Goal: Task Accomplishment & Management: Use online tool/utility

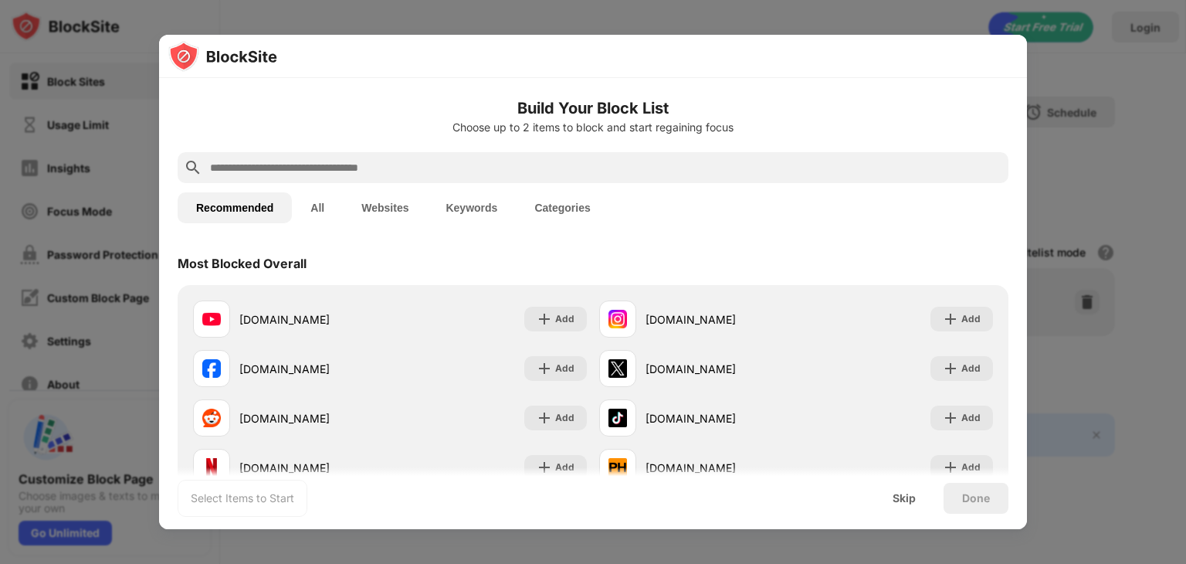
click at [627, 158] on input "text" at bounding box center [605, 167] width 794 height 19
click at [576, 164] on input "text" at bounding box center [605, 167] width 794 height 19
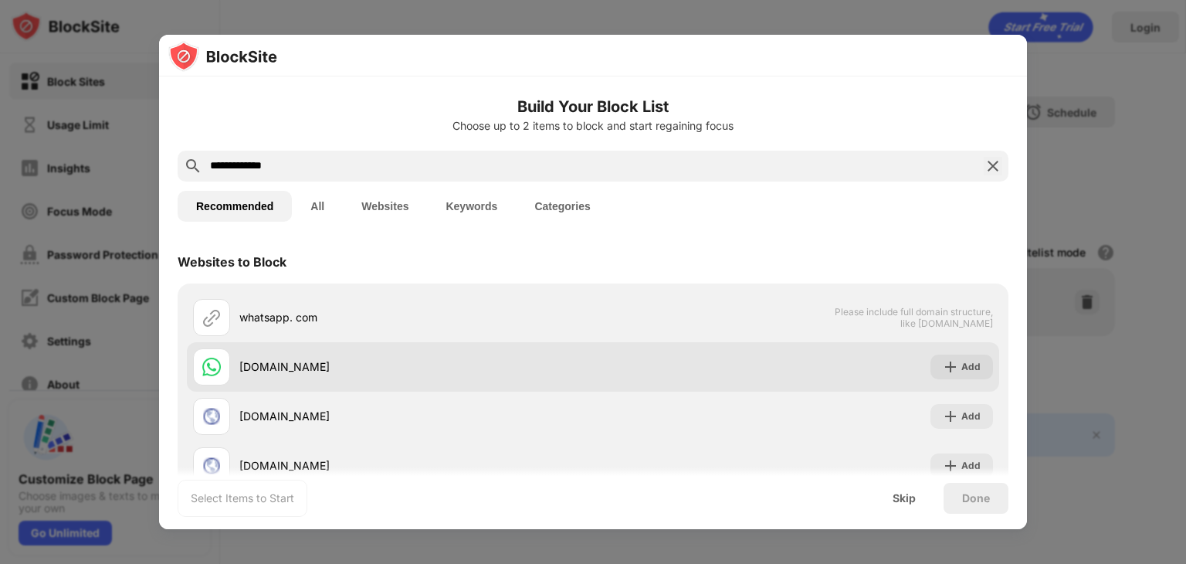
type input "**********"
click at [346, 362] on div "[DOMAIN_NAME]" at bounding box center [416, 366] width 354 height 16
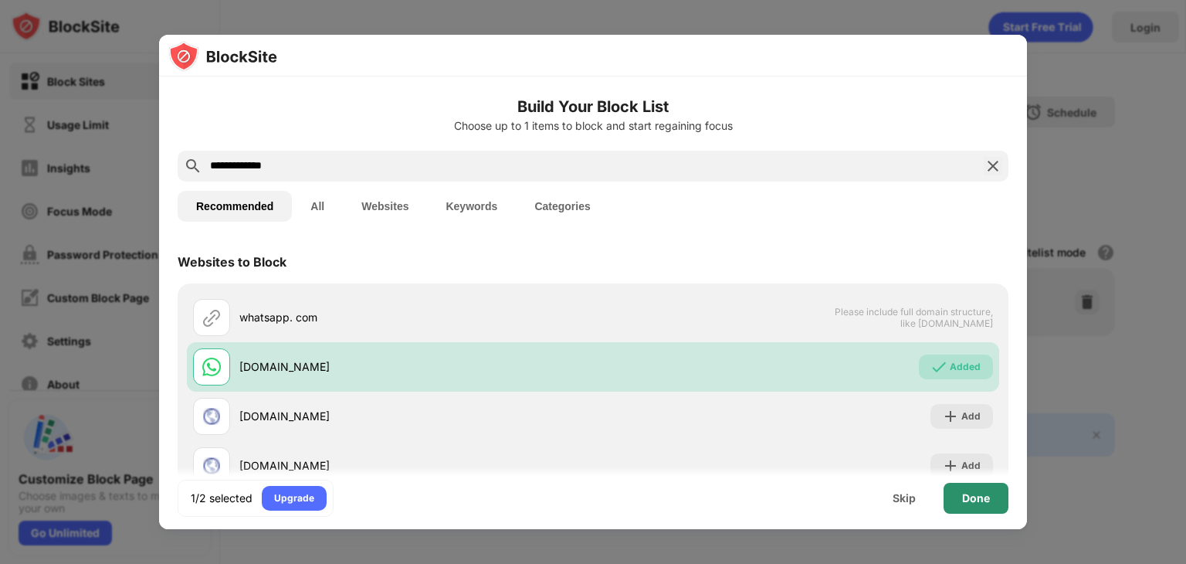
click at [975, 496] on div "Done" at bounding box center [976, 498] width 28 height 12
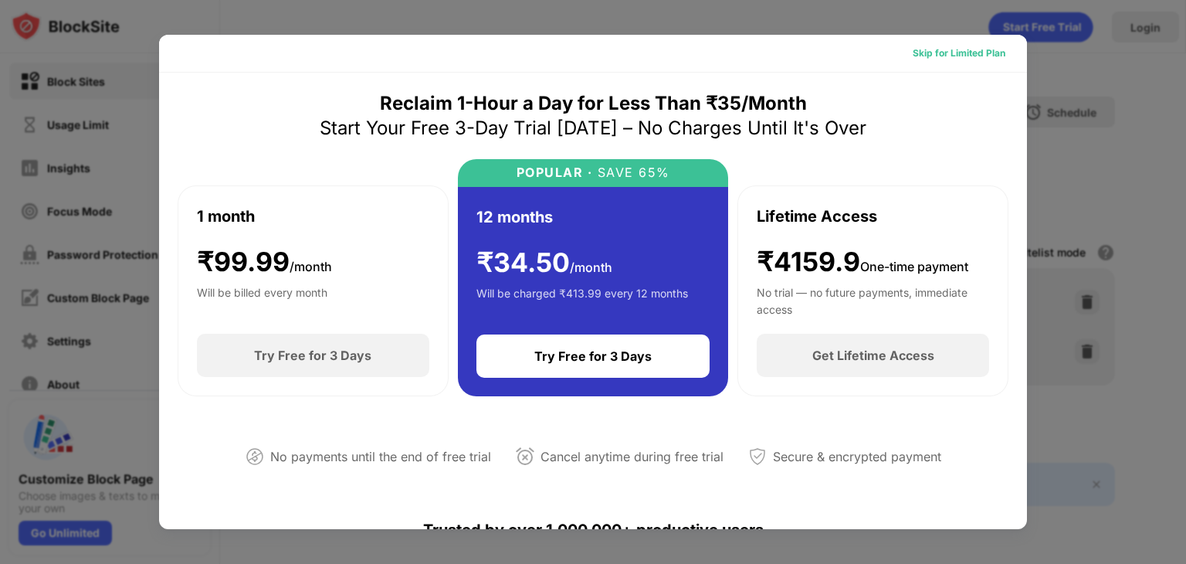
click at [953, 56] on div "Skip for Limited Plan" at bounding box center [958, 53] width 93 height 15
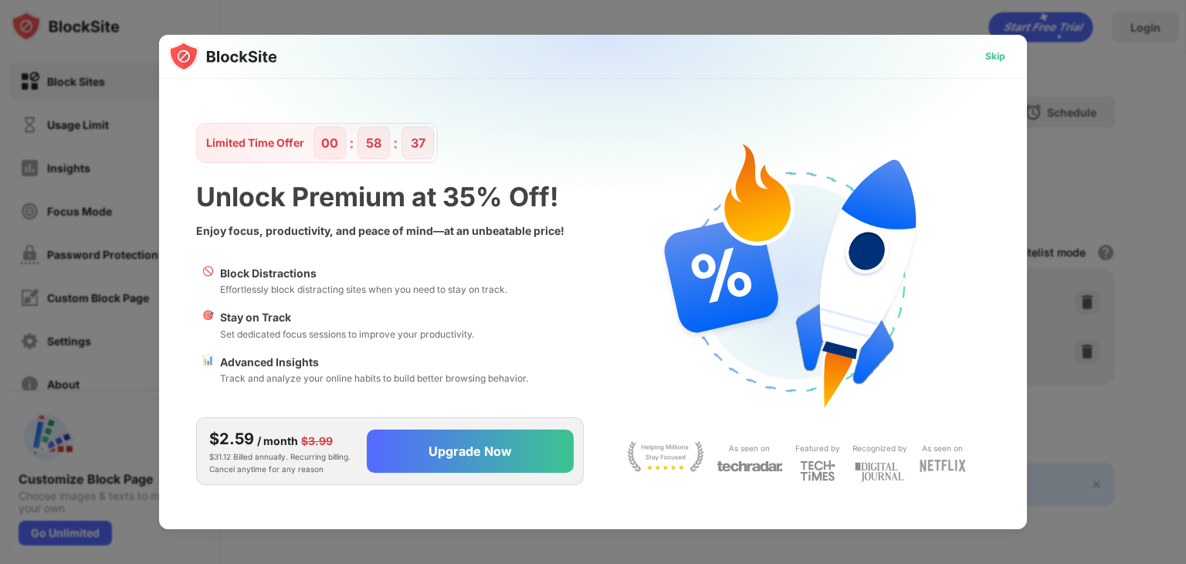
click at [987, 52] on div "Skip" at bounding box center [995, 56] width 20 height 15
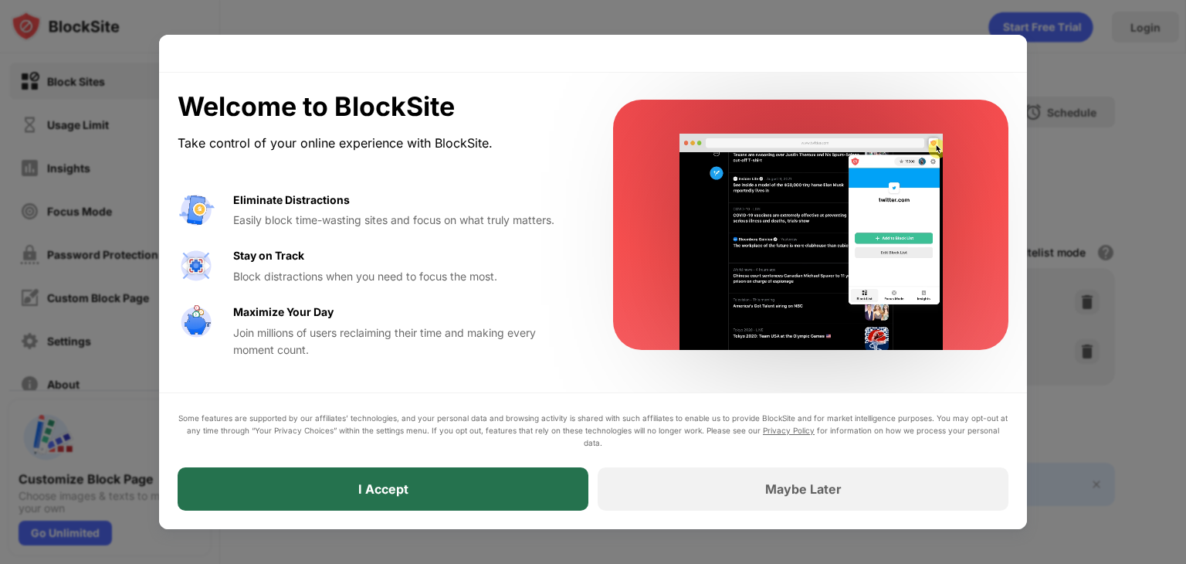
click at [469, 482] on div "I Accept" at bounding box center [383, 488] width 411 height 43
